Goal: Task Accomplishment & Management: Use online tool/utility

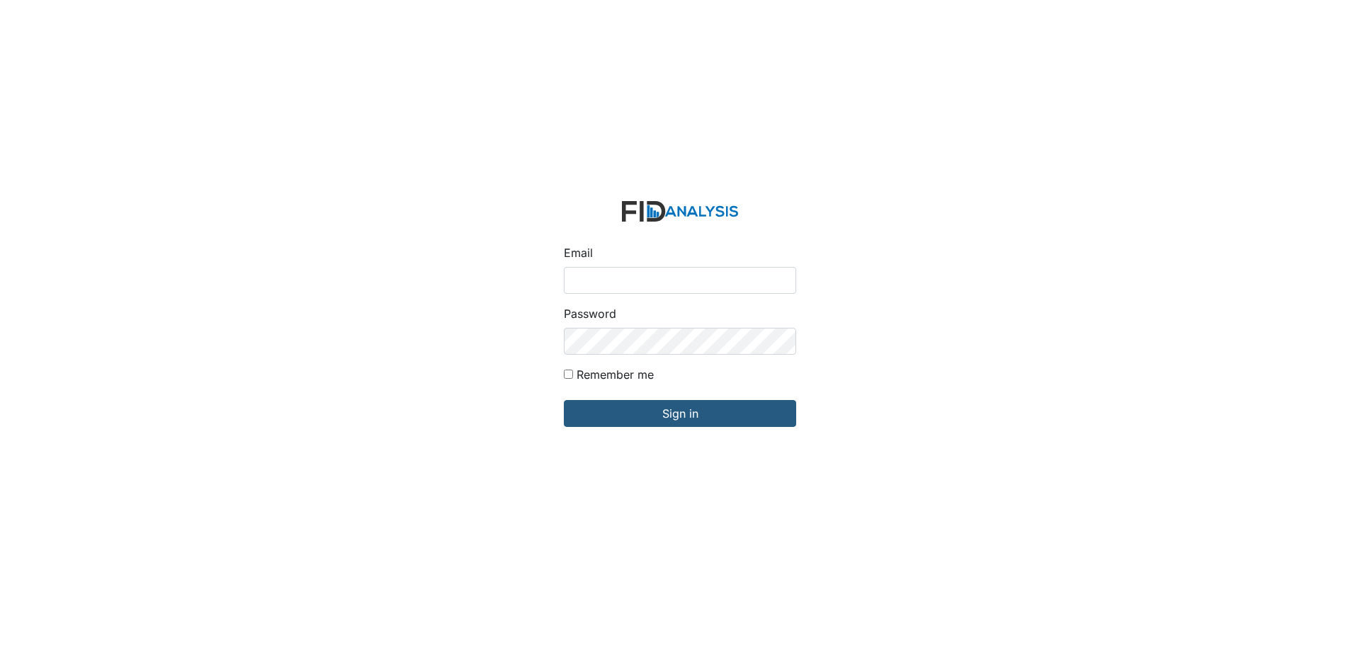
click at [610, 277] on input "Email" at bounding box center [680, 280] width 232 height 27
type input "[EMAIL_ADDRESS][DOMAIN_NAME]"
click at [564, 400] on input "Sign in" at bounding box center [680, 413] width 232 height 27
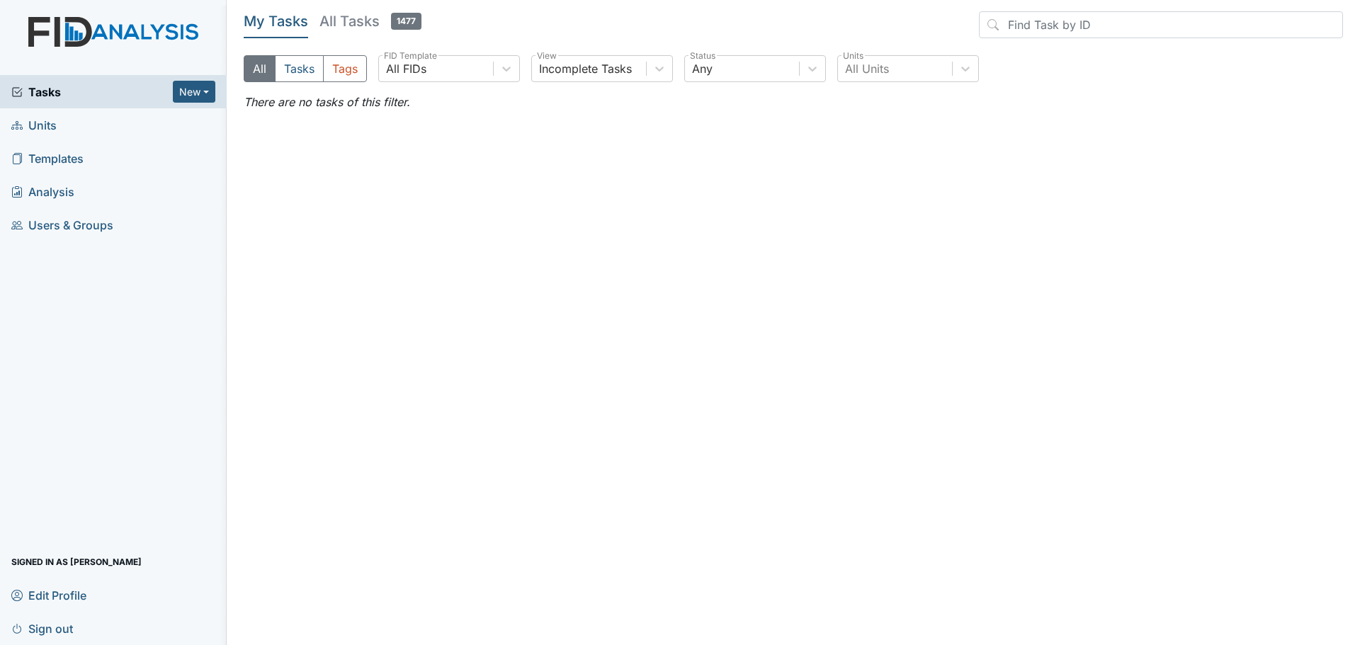
click at [54, 125] on span "Units" at bounding box center [33, 125] width 45 height 22
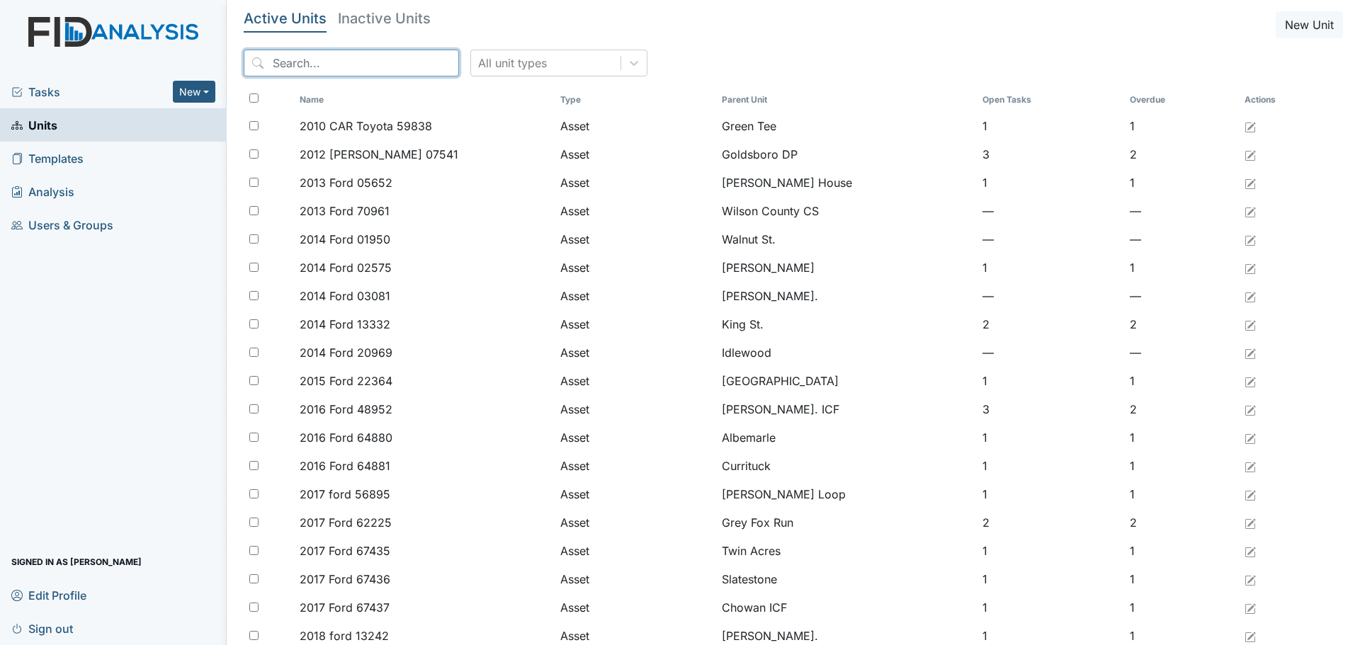
click at [394, 62] on input "search" at bounding box center [351, 63] width 215 height 27
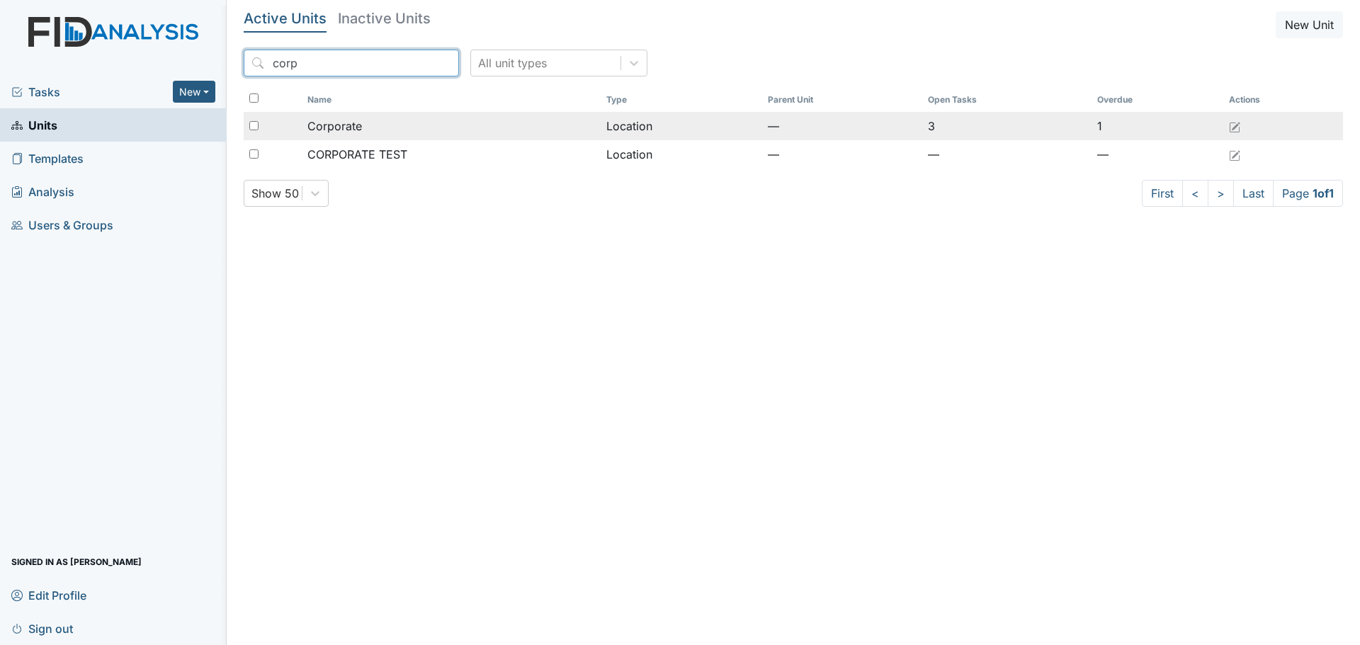
type input "corp"
click at [472, 121] on div "Corporate" at bounding box center [451, 126] width 288 height 17
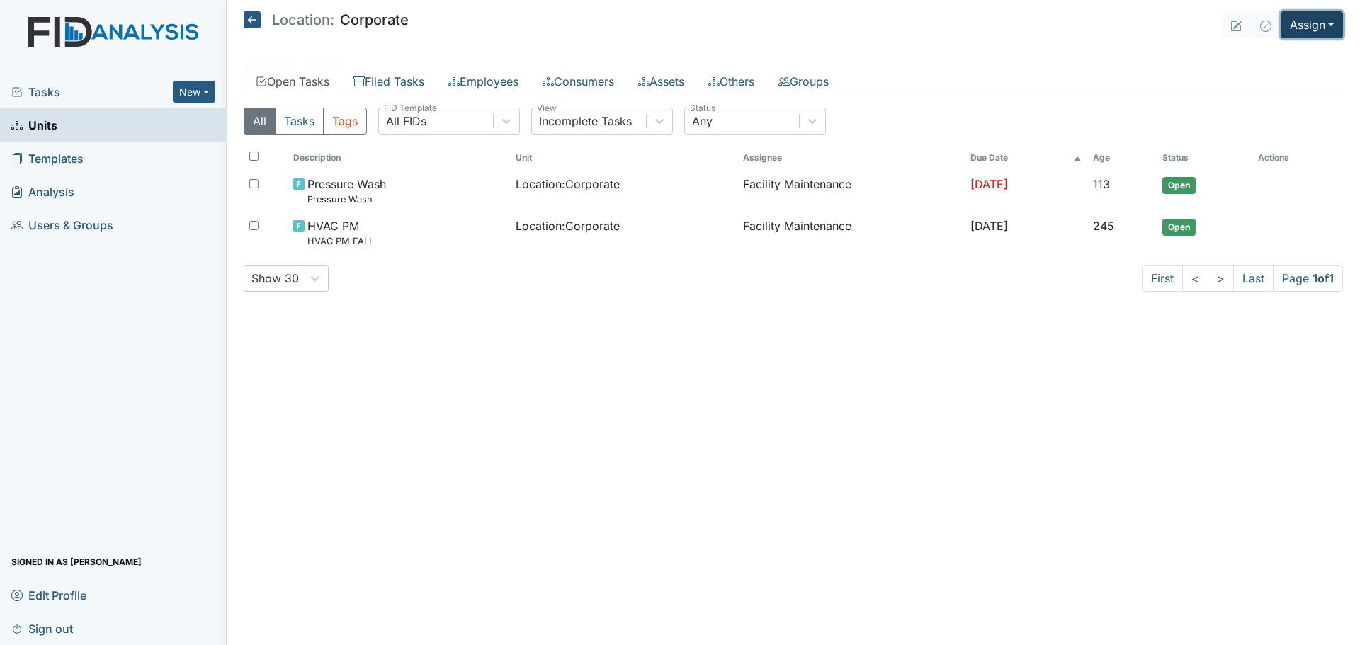
click at [1323, 24] on button "Assign" at bounding box center [1311, 24] width 62 height 27
click at [1292, 81] on link "Assign Inspection" at bounding box center [1277, 80] width 127 height 23
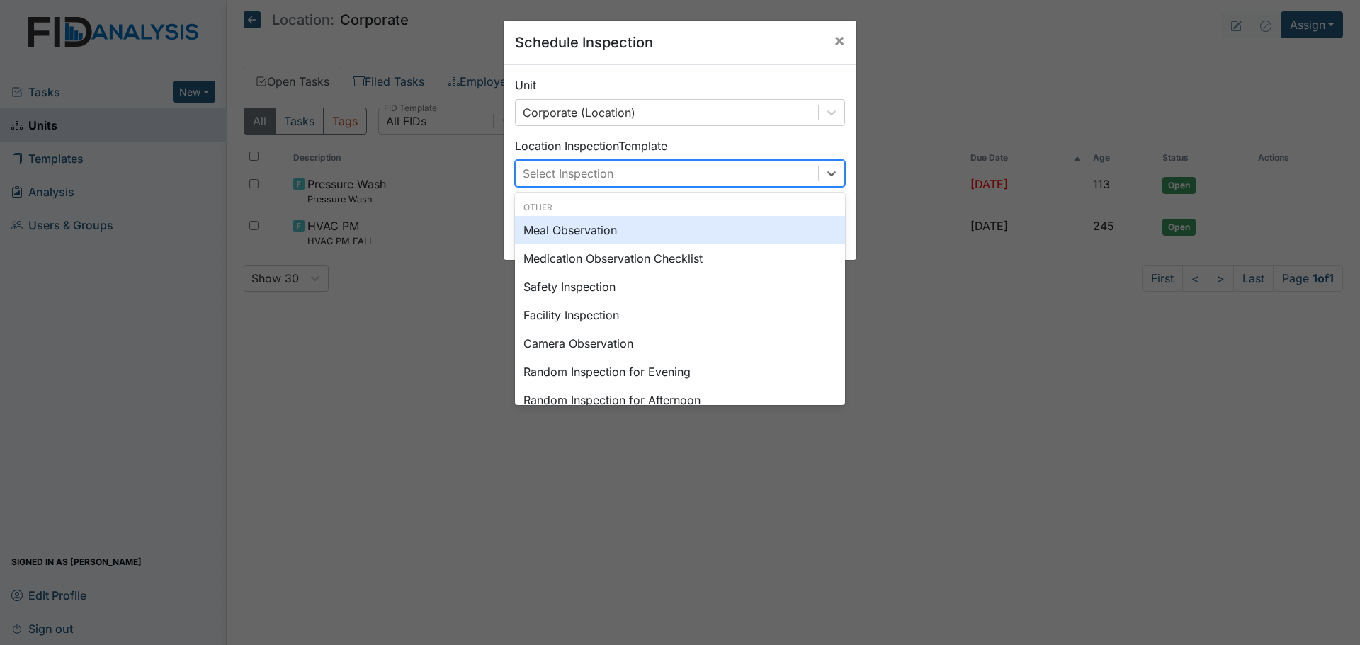
click at [708, 171] on div "Select Inspection" at bounding box center [667, 173] width 302 height 25
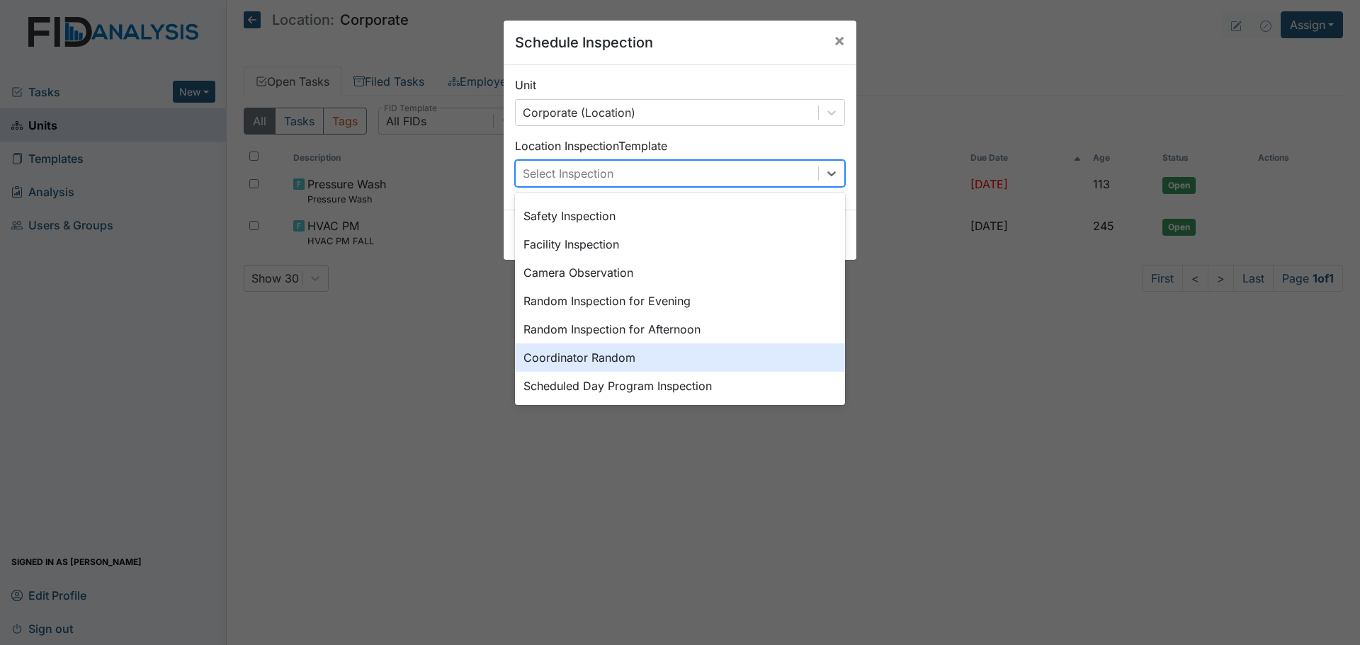
scroll to position [212, 0]
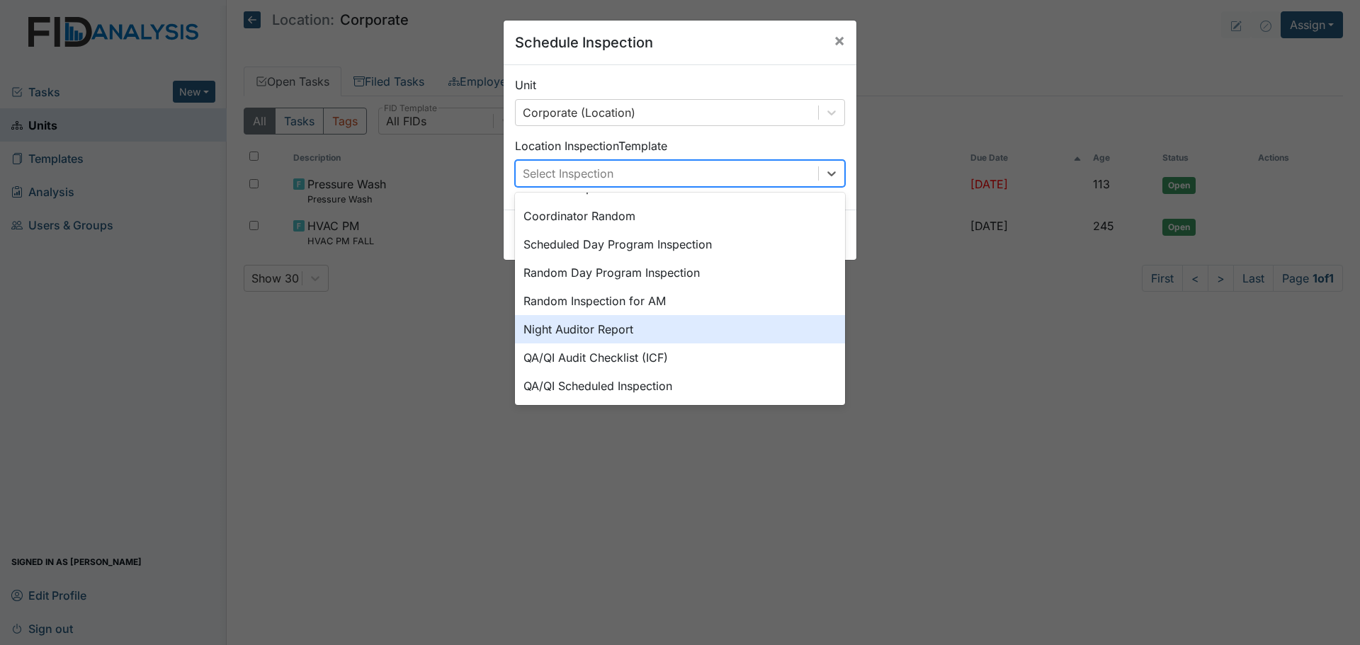
click at [632, 331] on div "Night Auditor Report" at bounding box center [680, 329] width 330 height 28
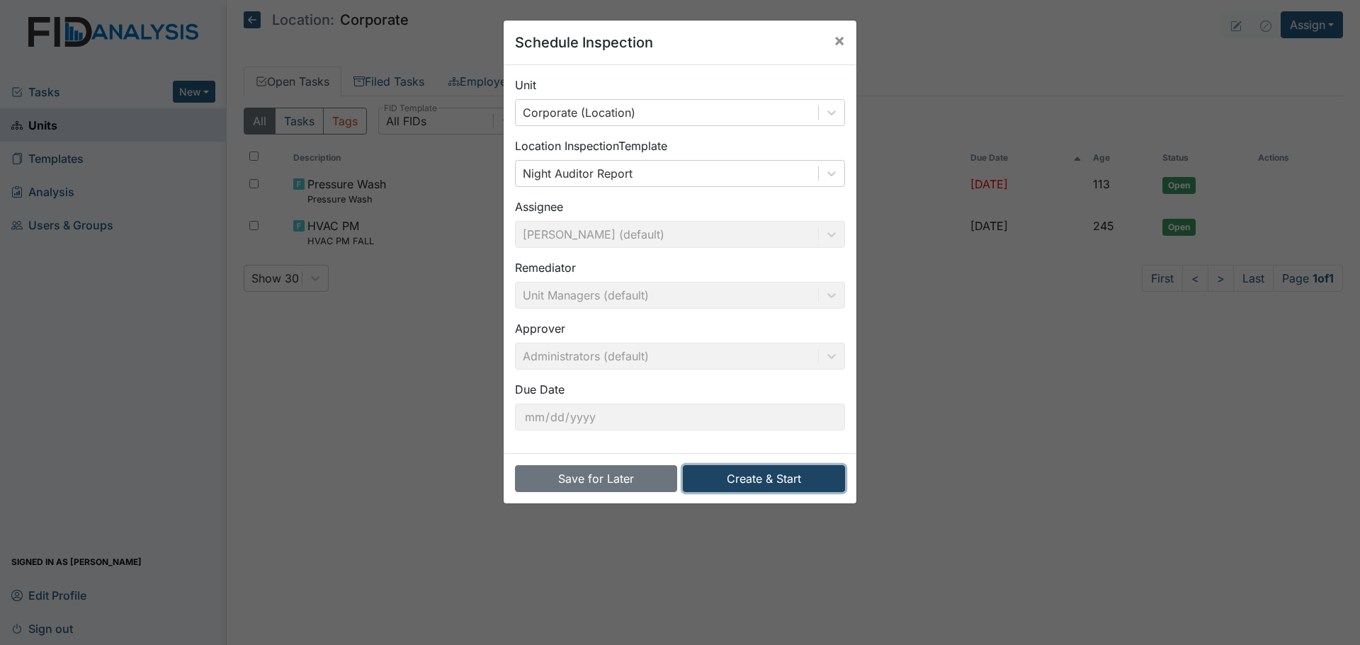
click at [774, 482] on button "Create & Start" at bounding box center [764, 478] width 162 height 27
